Goal: Obtain resource: Obtain resource

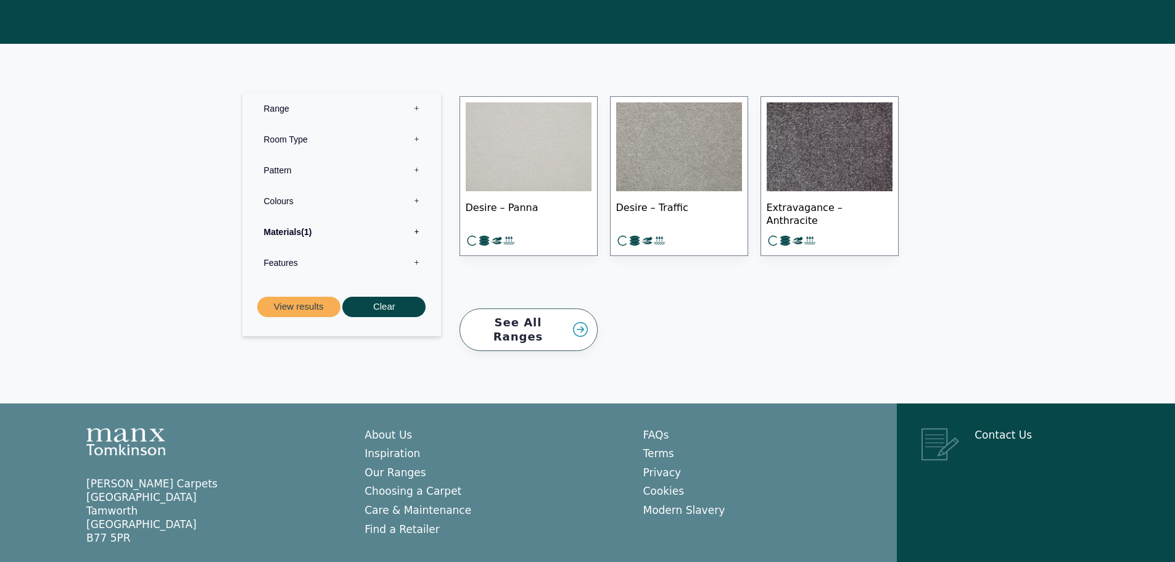
scroll to position [463, 0]
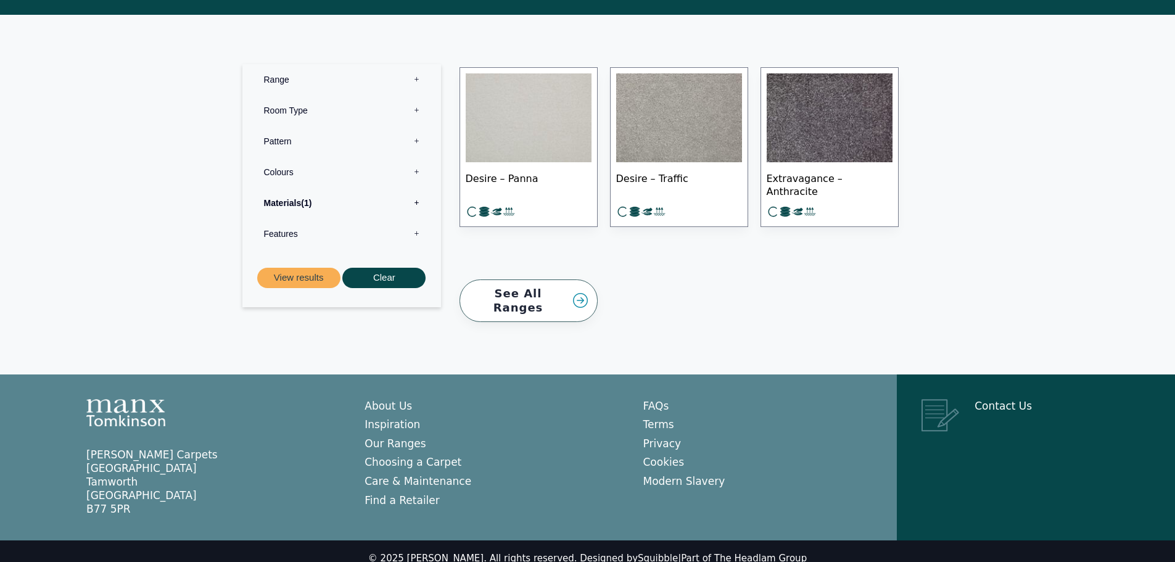
click at [524, 108] on img at bounding box center [529, 117] width 126 height 89
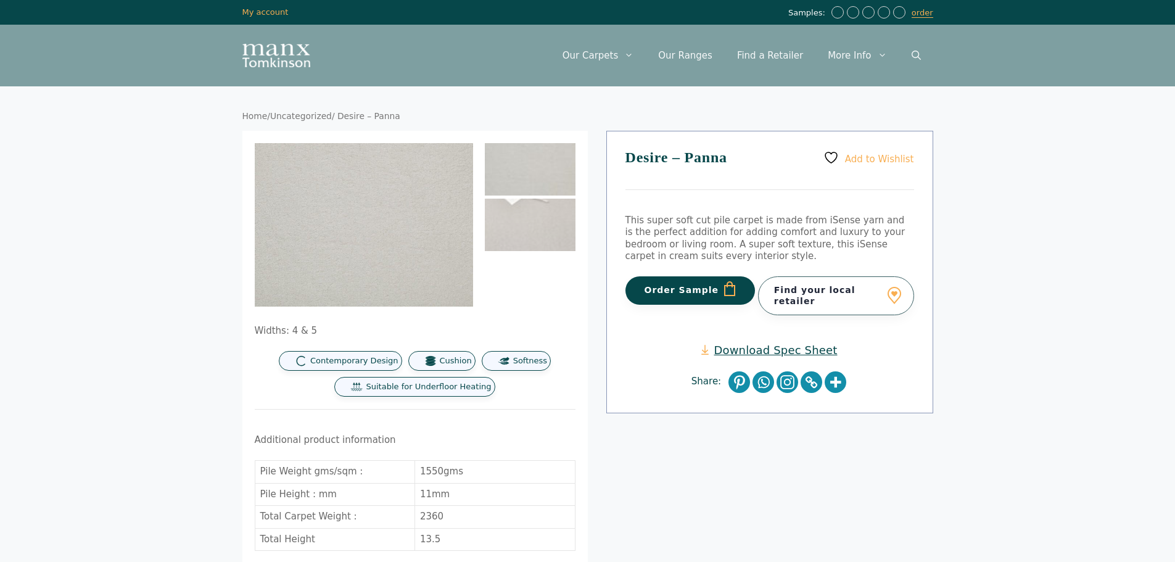
click at [745, 345] on link "Download Spec Sheet" at bounding box center [769, 350] width 136 height 14
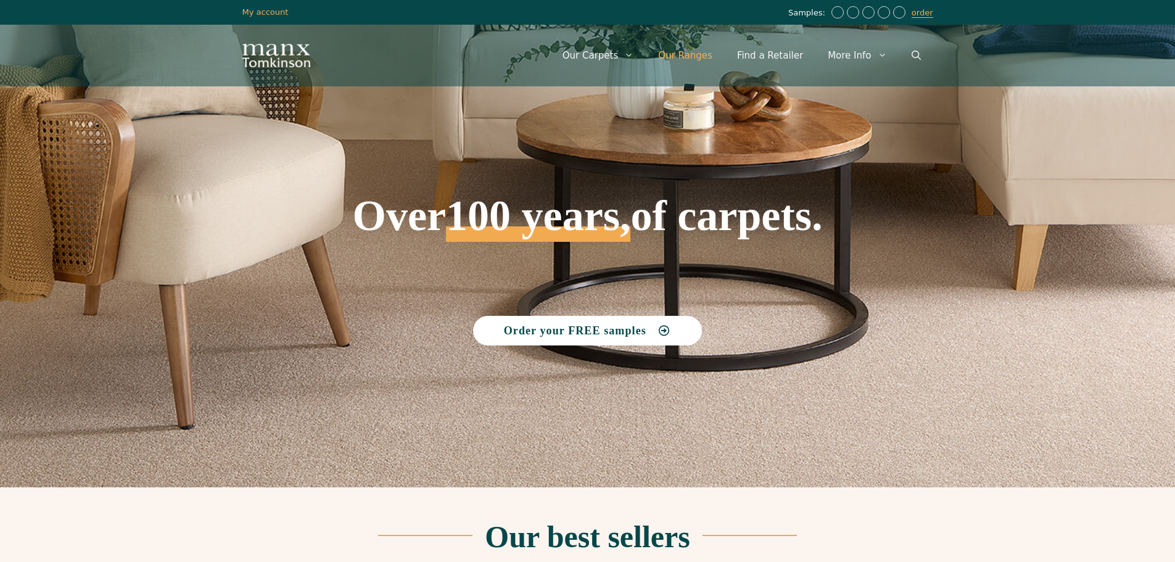
click at [704, 54] on link "Our Ranges" at bounding box center [685, 55] width 79 height 37
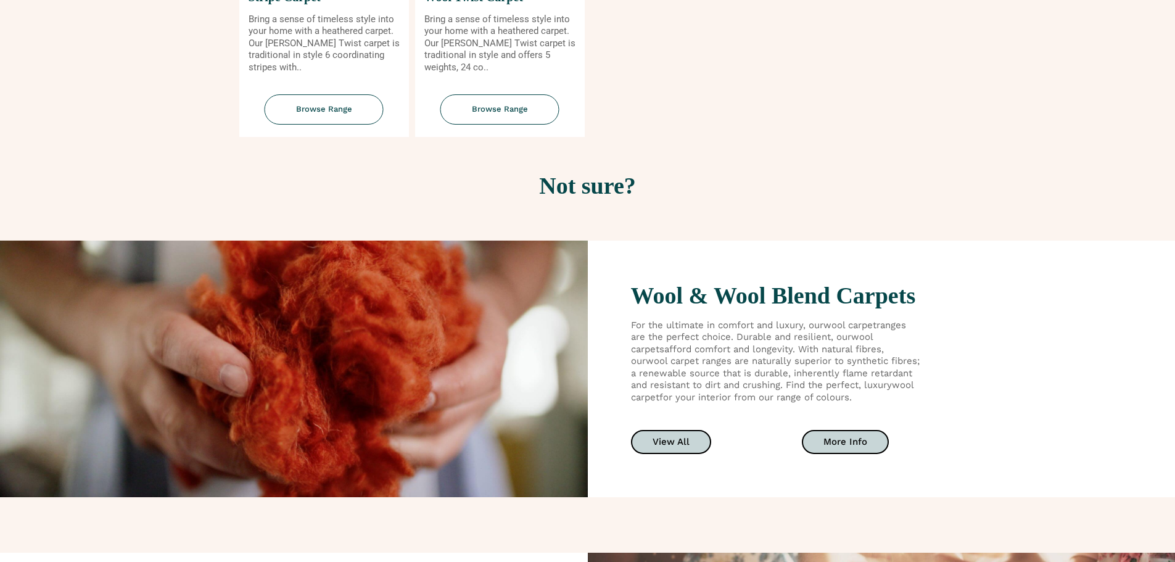
scroll to position [1110, 0]
